Goal: Information Seeking & Learning: Learn about a topic

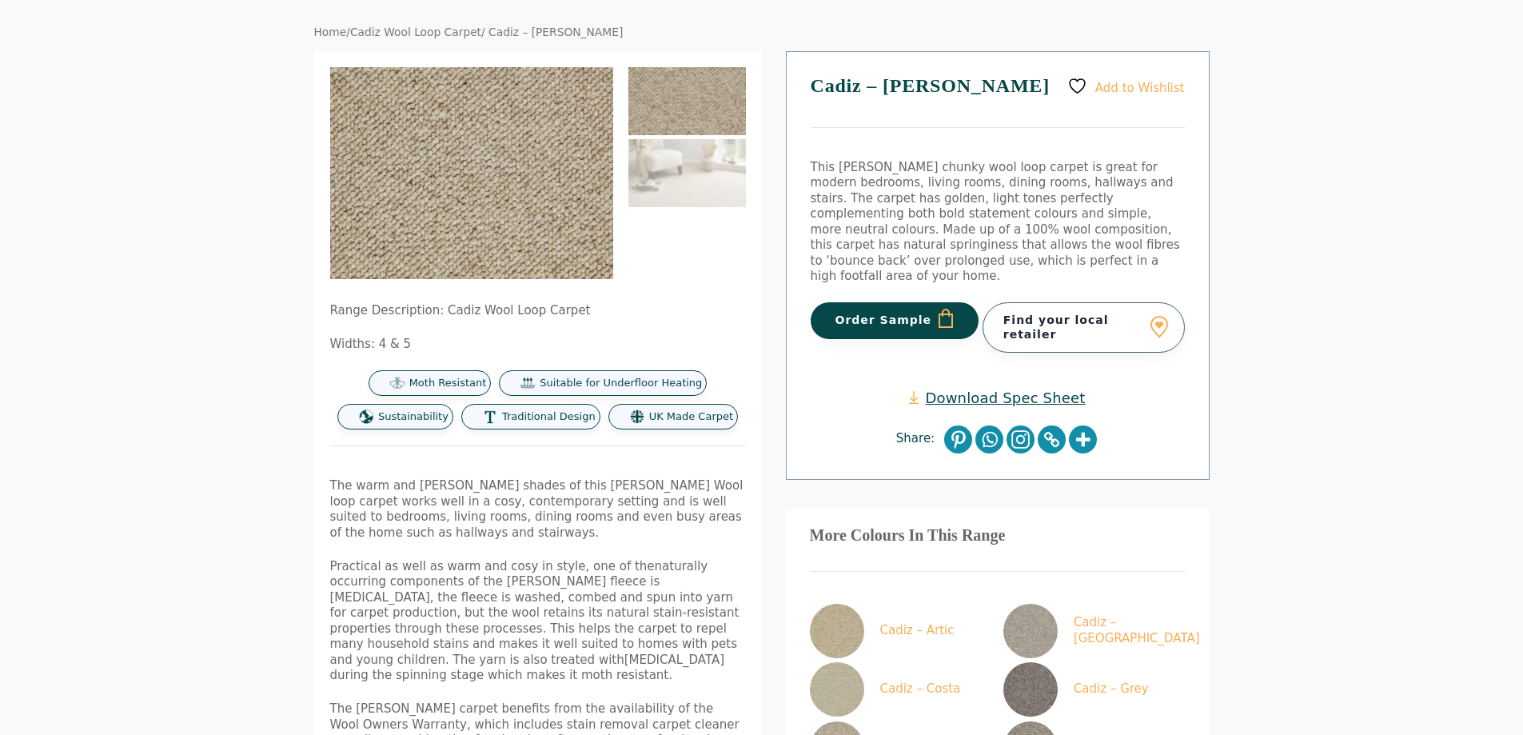
scroll to position [80, 0]
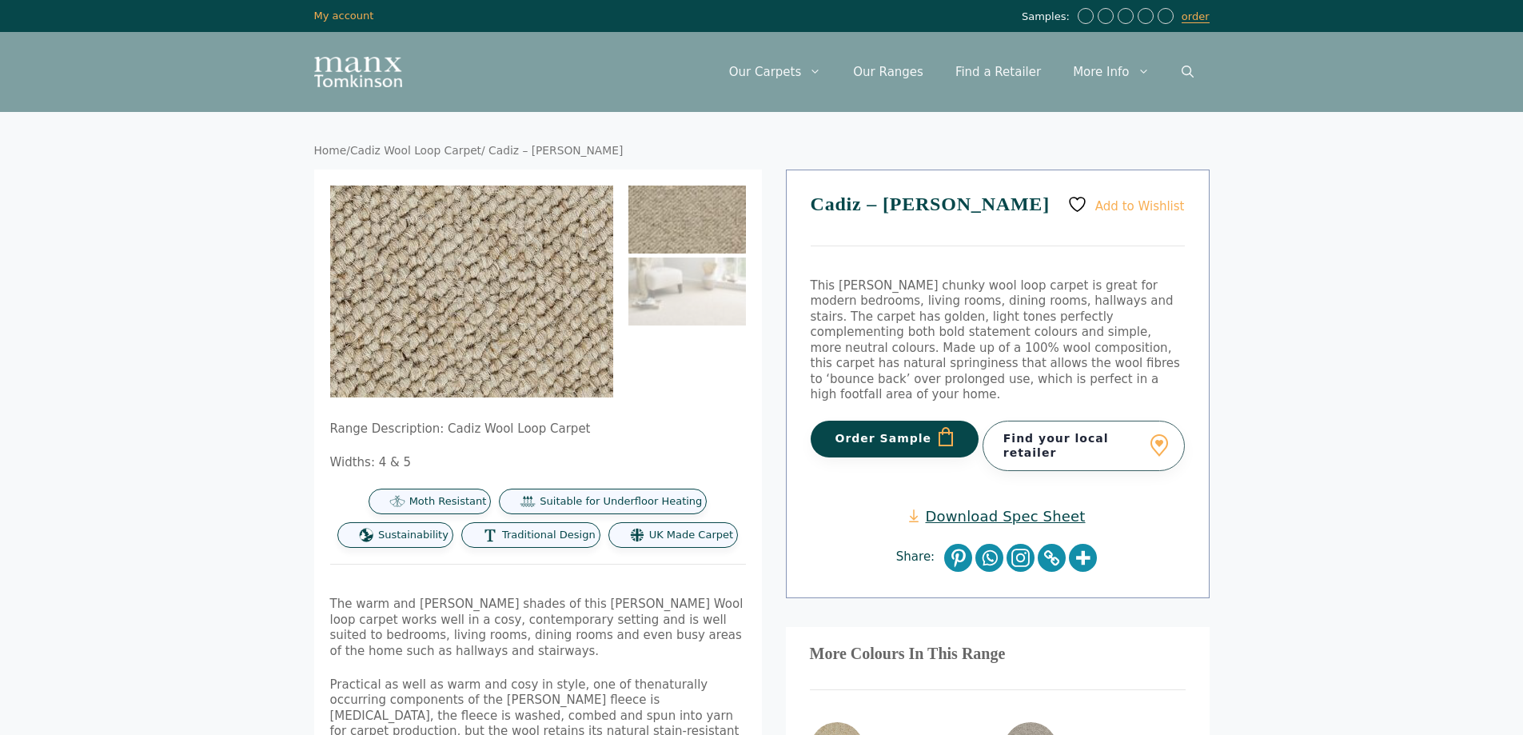
click at [501, 289] on img at bounding box center [435, 294] width 640 height 480
click at [477, 337] on img at bounding box center [465, 234] width 640 height 480
click at [685, 231] on img at bounding box center [688, 220] width 118 height 68
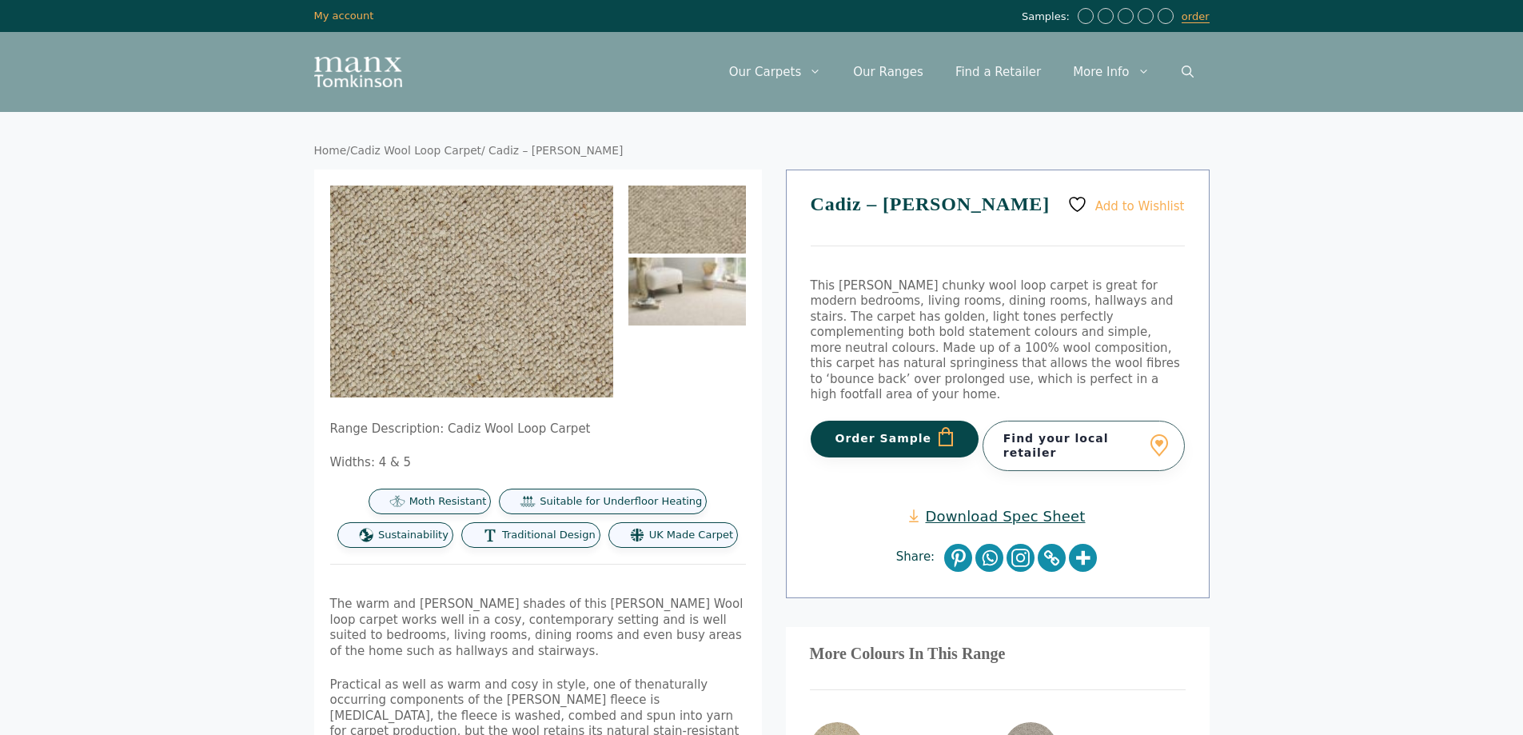
click at [689, 281] on img at bounding box center [688, 291] width 118 height 68
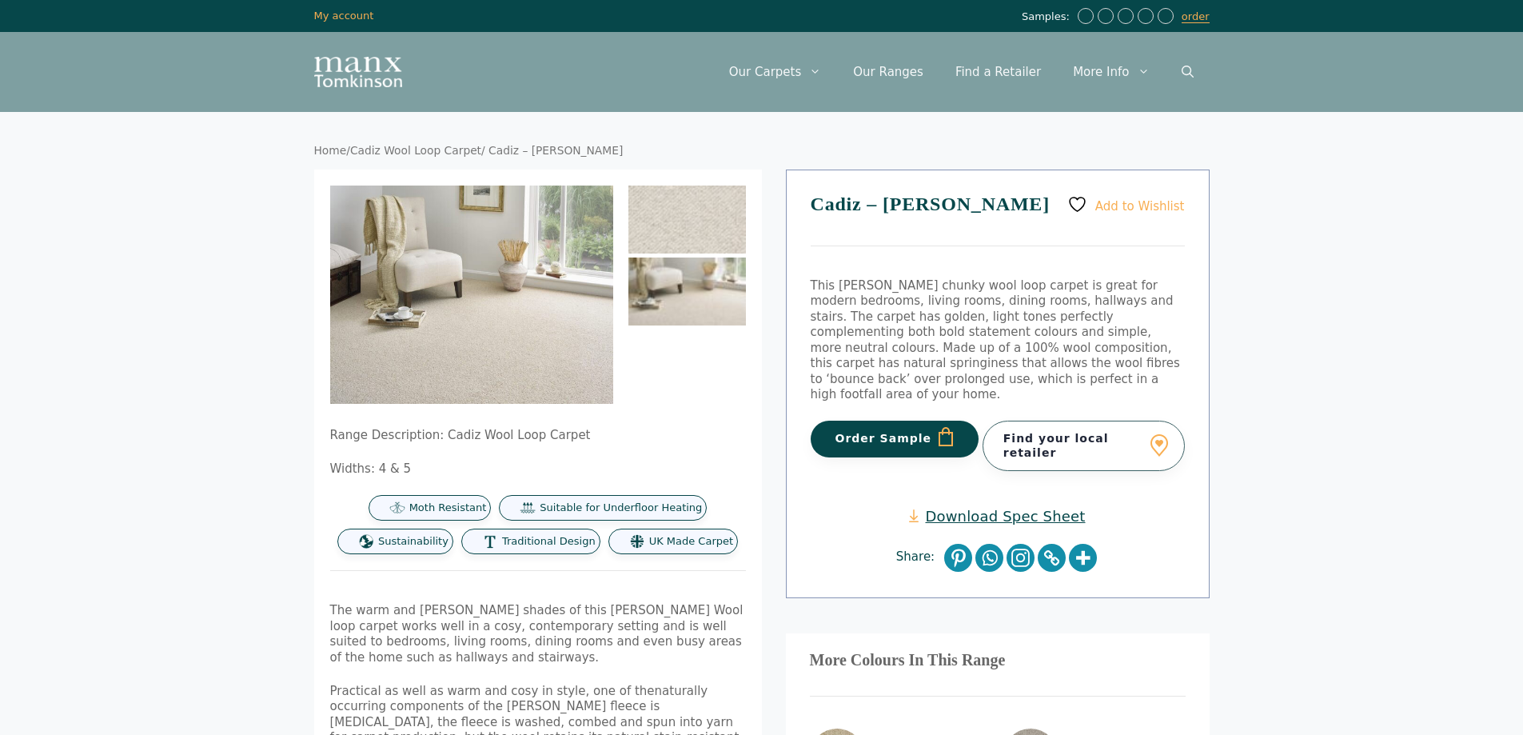
click at [689, 281] on img at bounding box center [688, 291] width 118 height 68
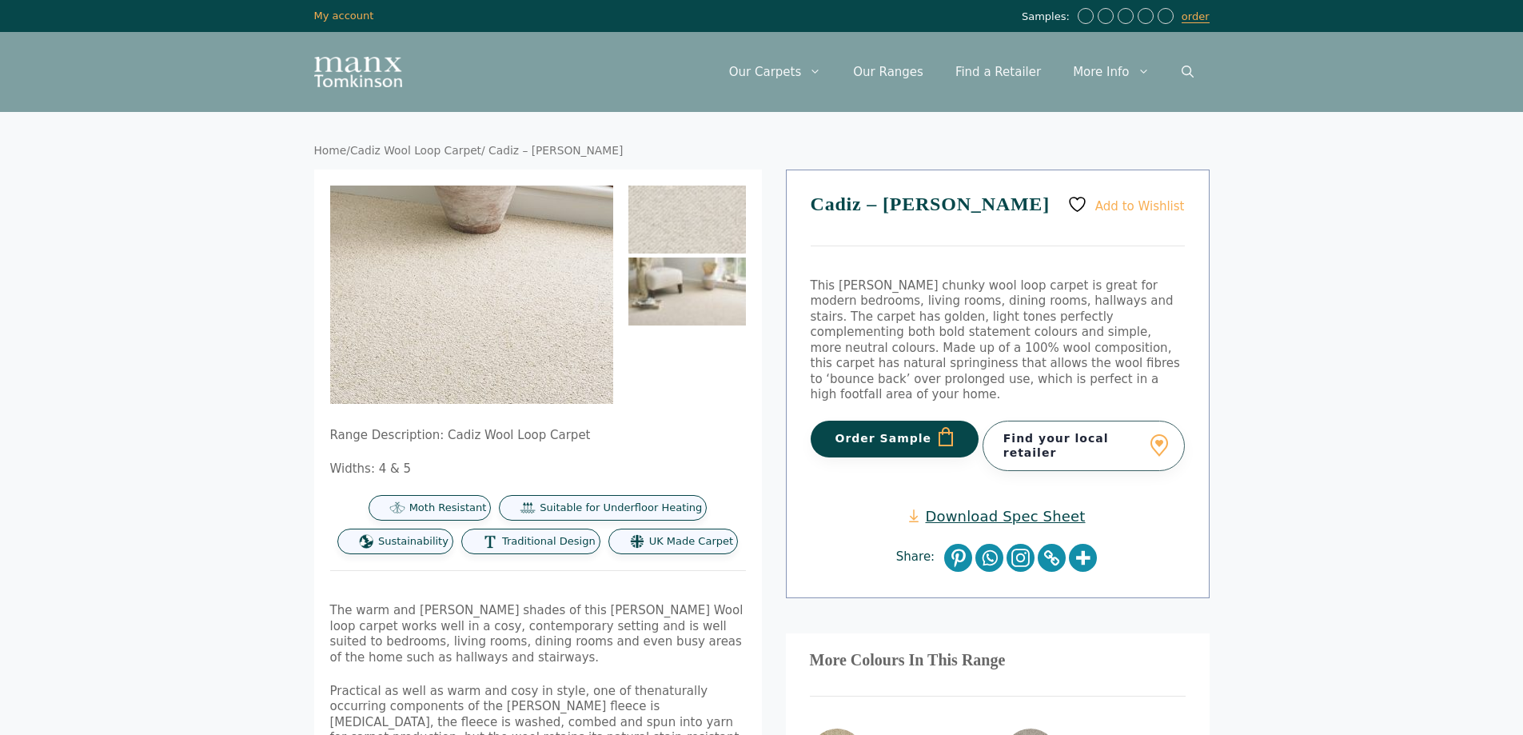
click at [376, 353] on img at bounding box center [341, 243] width 919 height 711
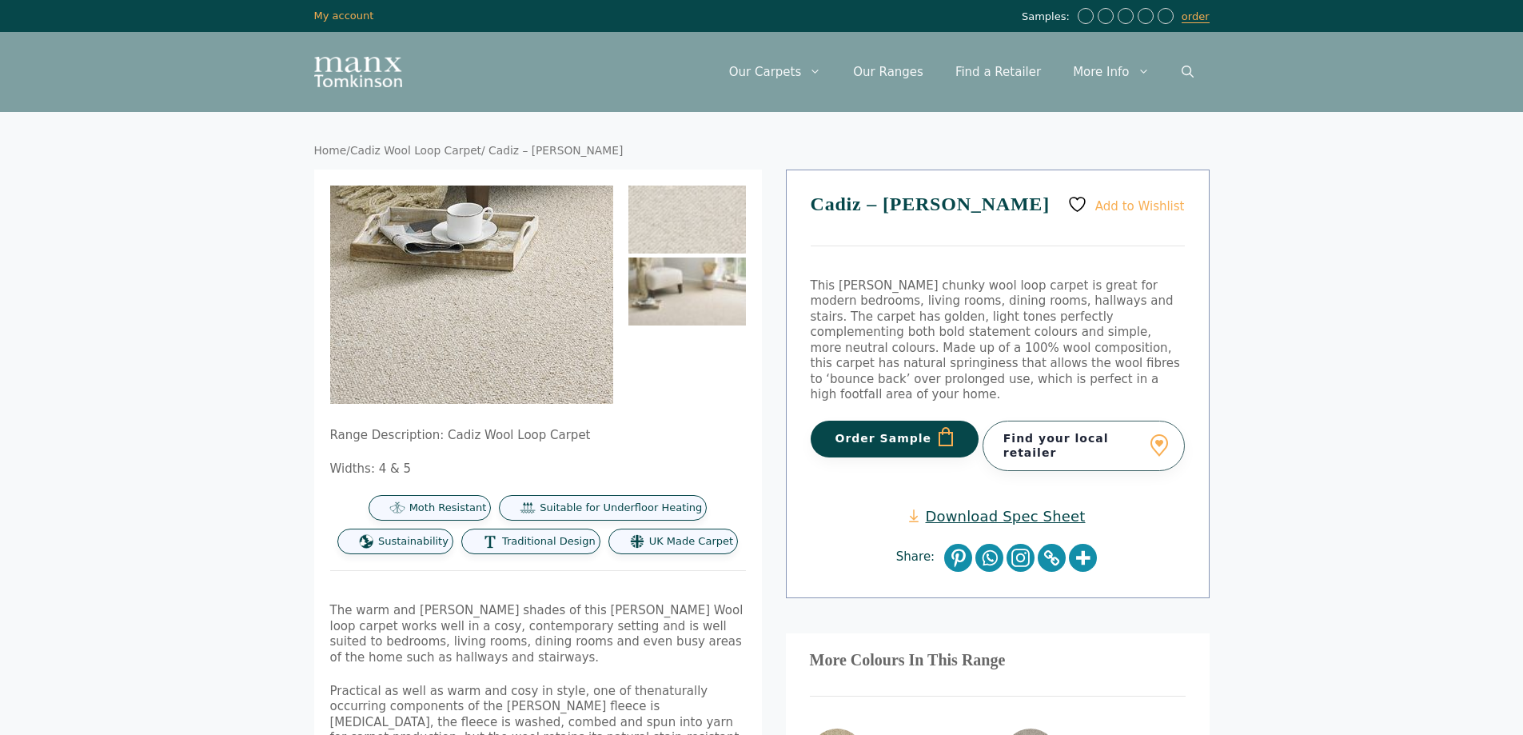
click at [376, 353] on img at bounding box center [685, 164] width 919 height 711
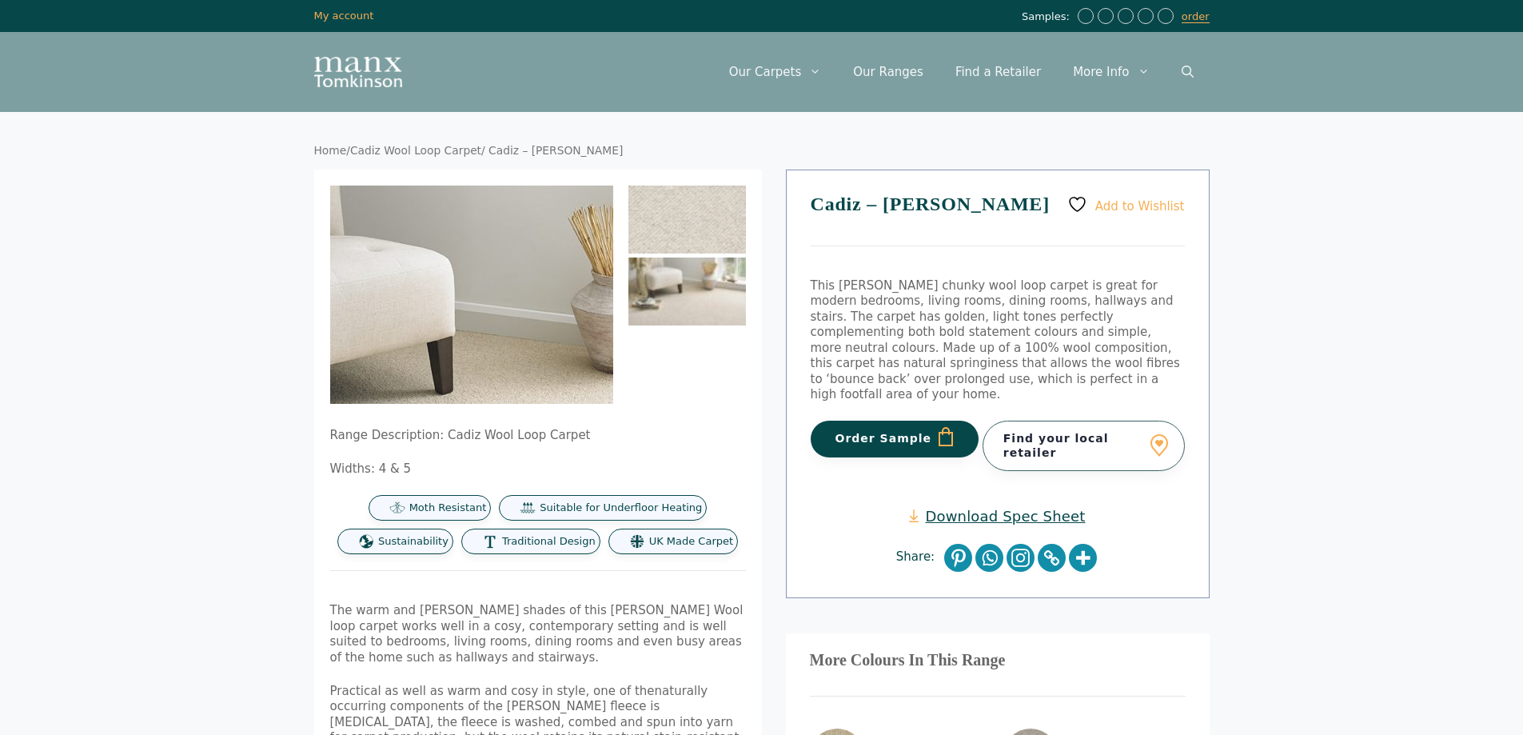
click at [465, 255] on img at bounding box center [485, 384] width 919 height 711
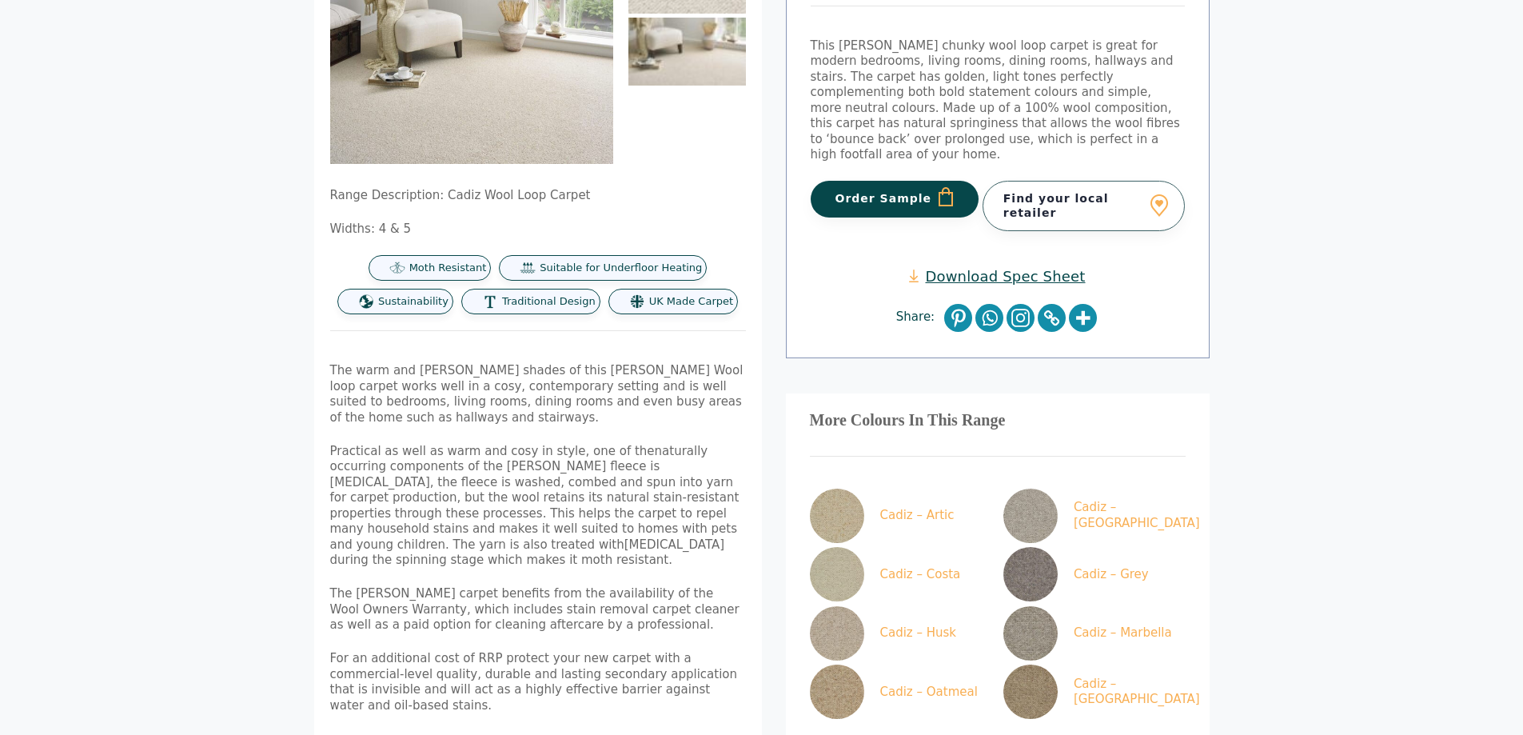
scroll to position [160, 0]
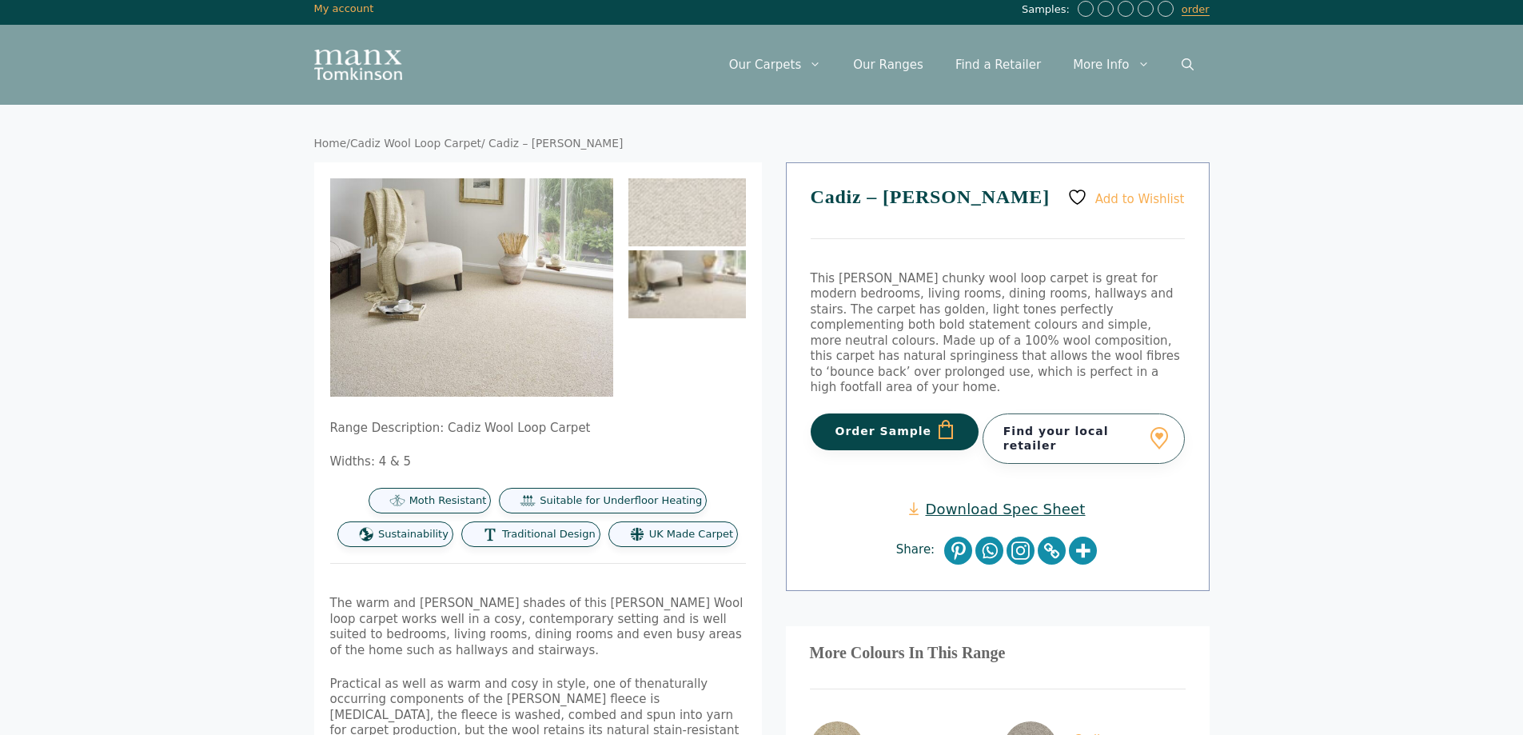
scroll to position [0, 0]
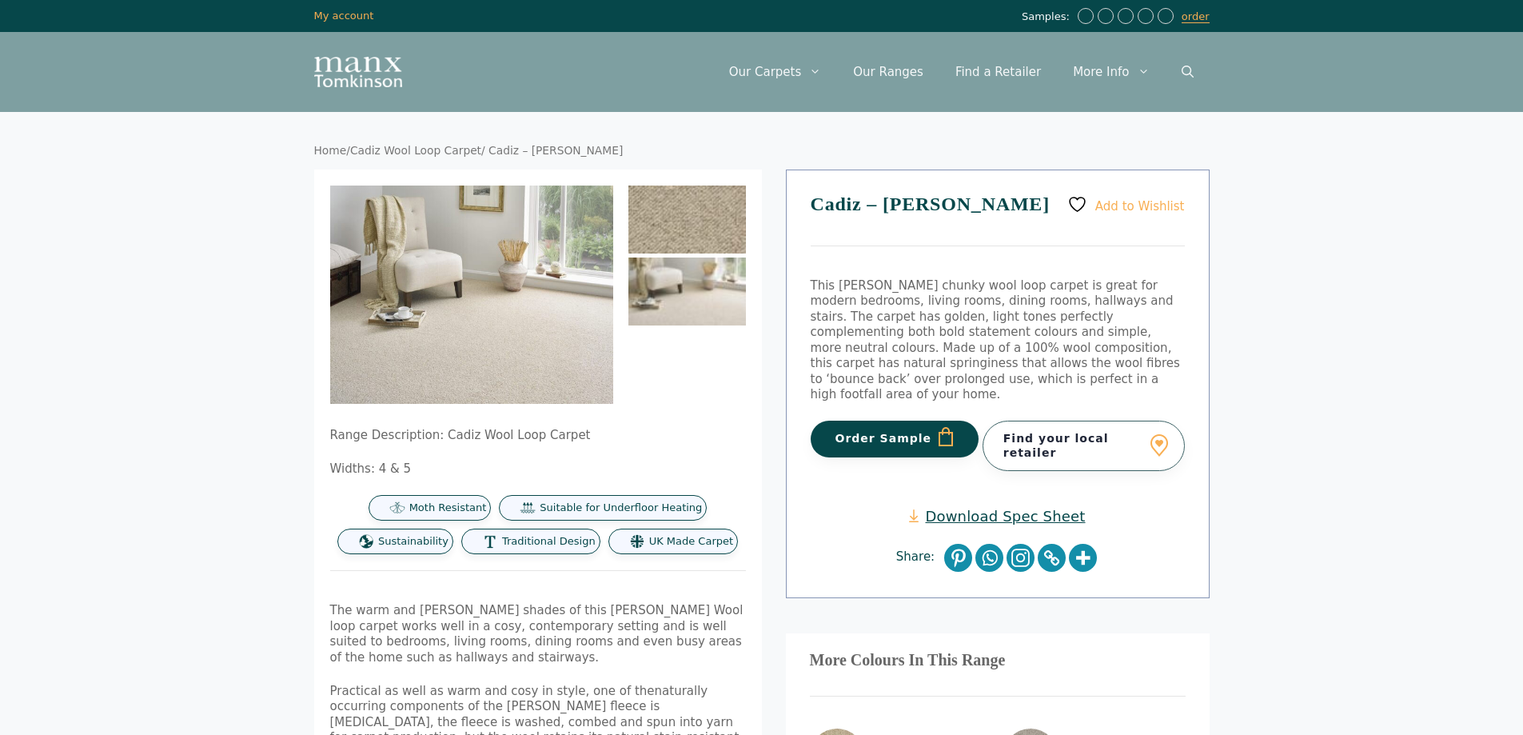
click at [720, 200] on img at bounding box center [688, 220] width 118 height 68
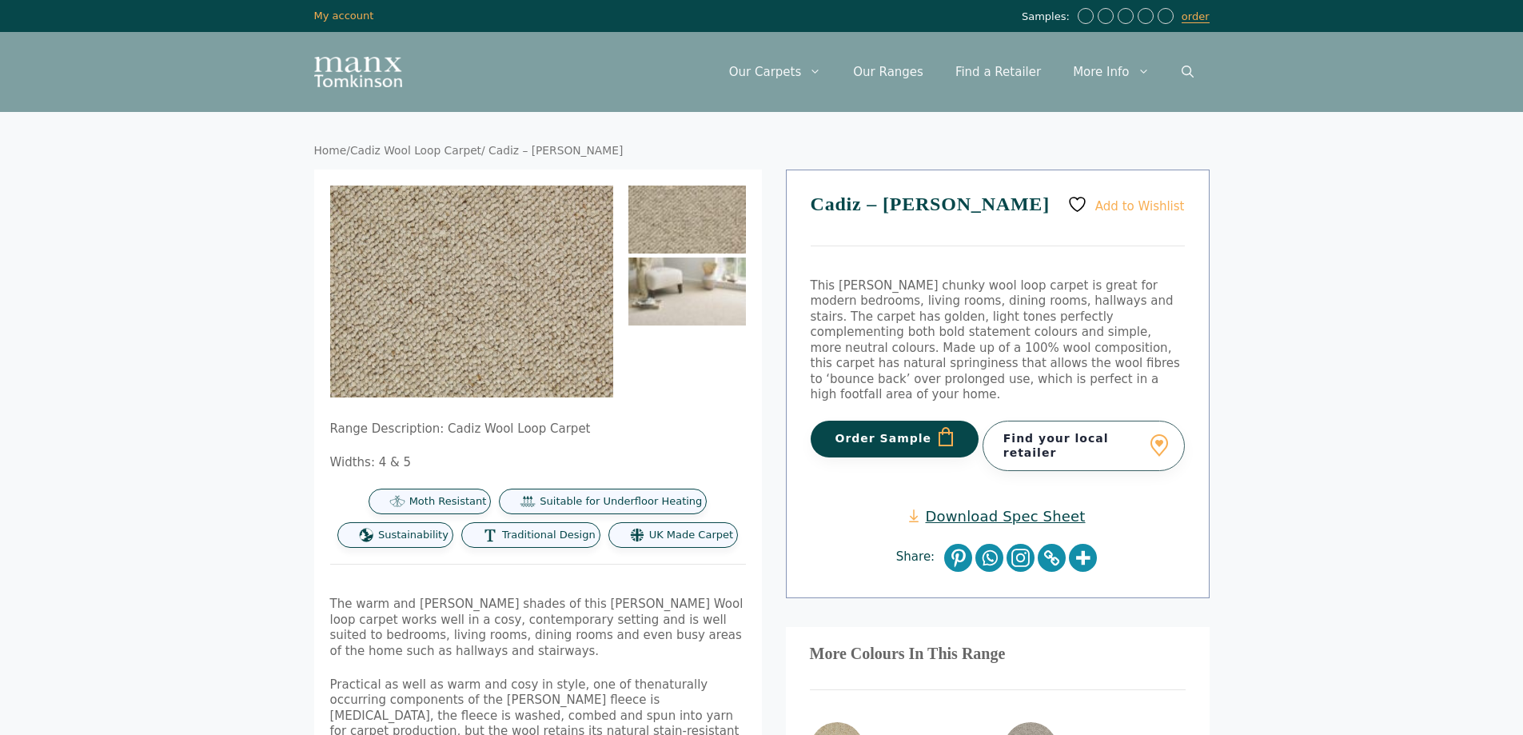
click at [710, 263] on img at bounding box center [688, 291] width 118 height 68
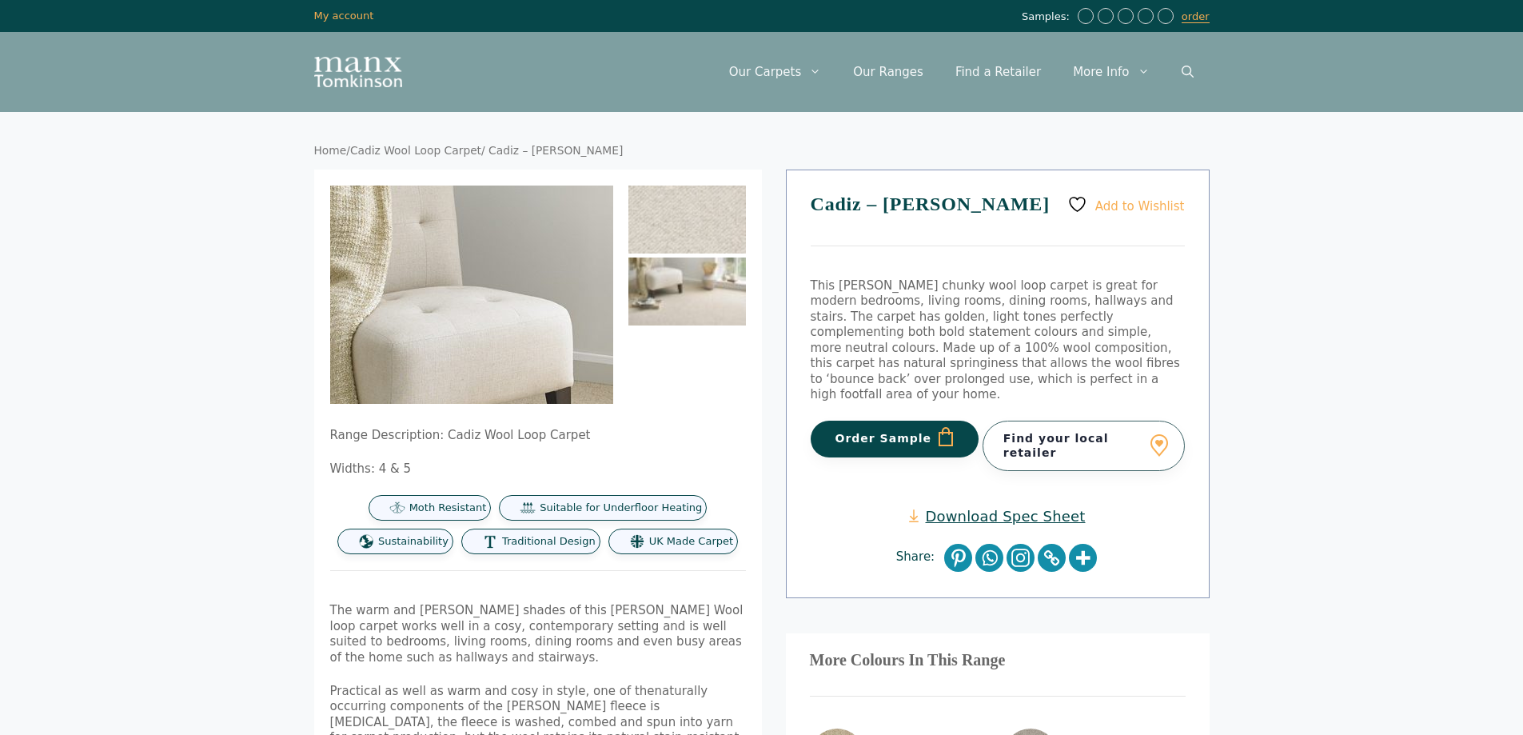
drag, startPoint x: 413, startPoint y: 233, endPoint x: 221, endPoint y: 331, distance: 215.7
click at [221, 331] on body "Skip to content Samples: order My Account My account Menu Menu Our Carpets View…" at bounding box center [761, 641] width 1523 height 1283
